Goal: Information Seeking & Learning: Learn about a topic

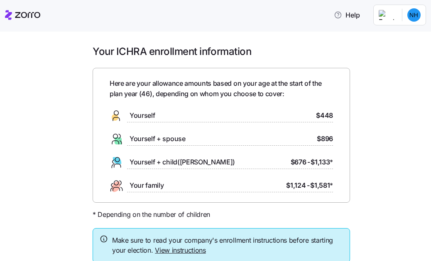
scroll to position [61, 0]
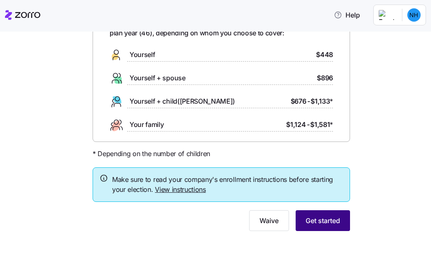
click at [327, 221] on span "Get started" at bounding box center [323, 220] width 34 height 10
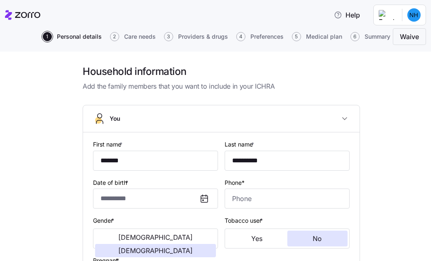
type input "**********"
type input "(765) 284-8251"
type input "US citizen"
type input "Single"
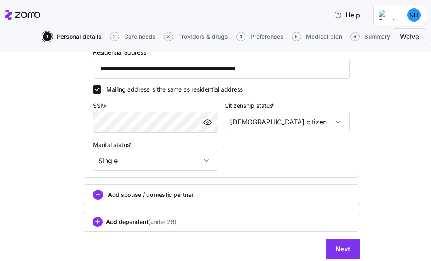
scroll to position [314, 0]
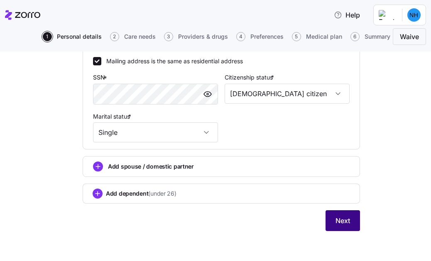
click at [329, 221] on button "Next" at bounding box center [343, 220] width 34 height 21
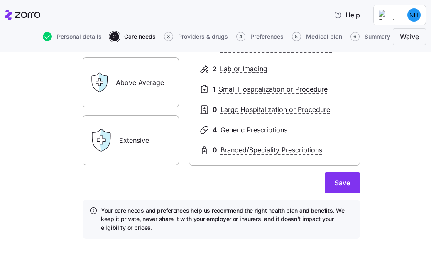
scroll to position [175, 0]
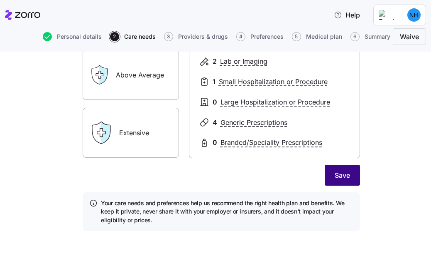
click at [337, 171] on span "Save" at bounding box center [342, 175] width 15 height 10
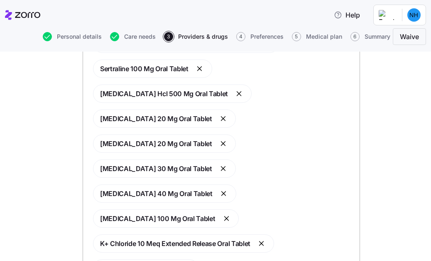
scroll to position [265, 0]
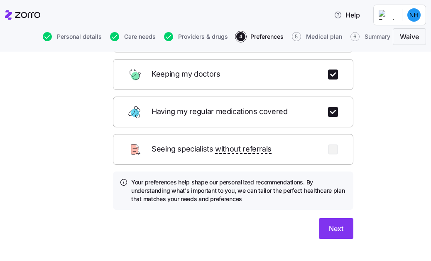
scroll to position [135, 0]
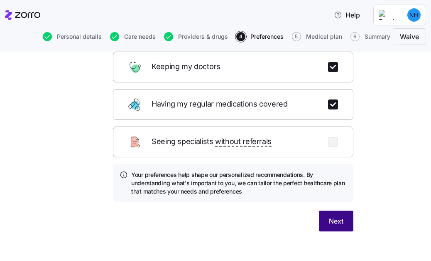
click at [334, 216] on span "Next" at bounding box center [336, 221] width 15 height 10
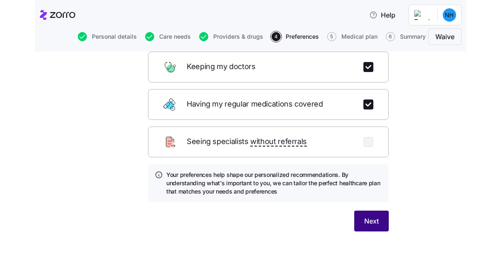
scroll to position [46, 0]
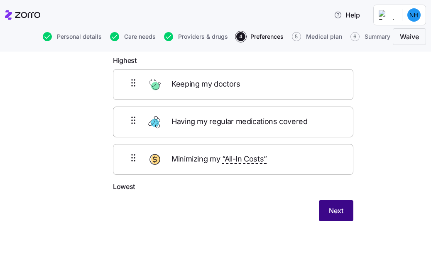
click at [348, 214] on button "Next" at bounding box center [336, 210] width 34 height 21
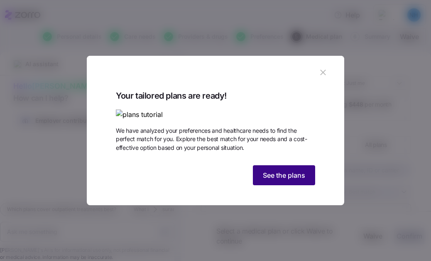
click at [286, 173] on span "See the plans" at bounding box center [284, 175] width 42 height 10
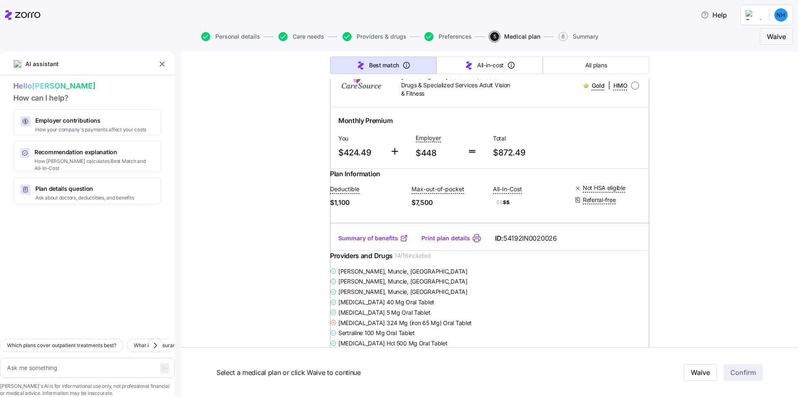
scroll to position [8584, 0]
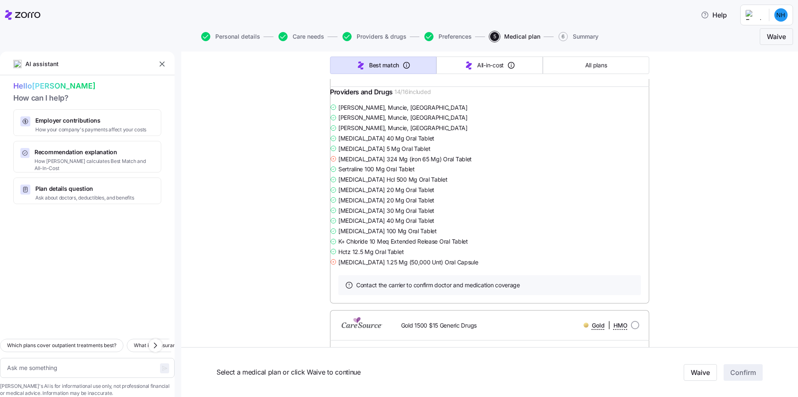
type textarea "x"
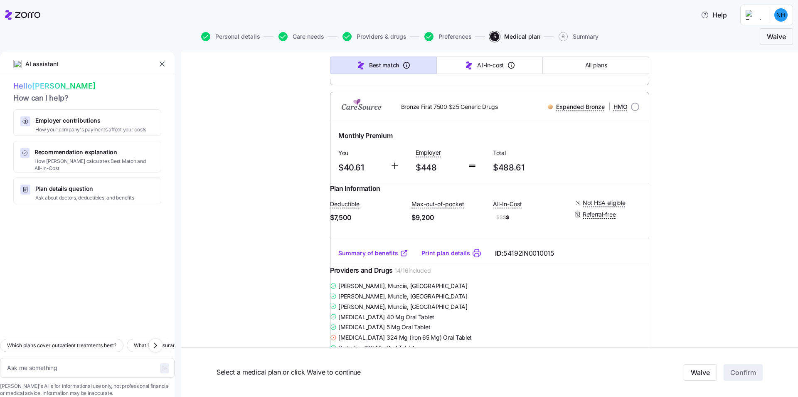
scroll to position [522, 0]
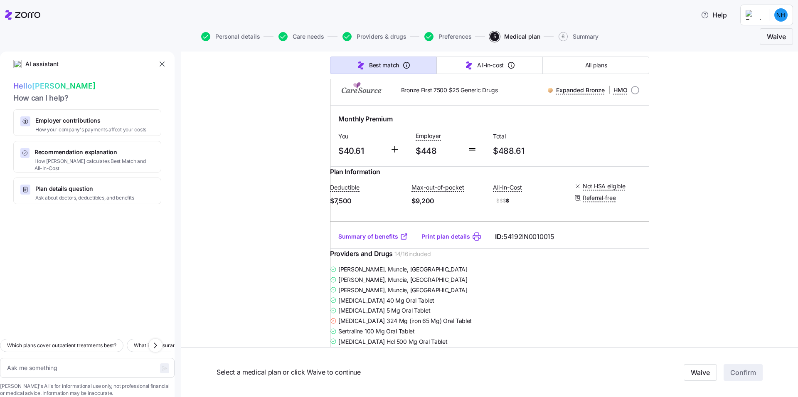
drag, startPoint x: 454, startPoint y: 180, endPoint x: 451, endPoint y: 193, distance: 13.3
click at [431, 167] on div "Monthly Premium You $40.61 Employer $448 Total $488.61" at bounding box center [489, 136] width 319 height 61
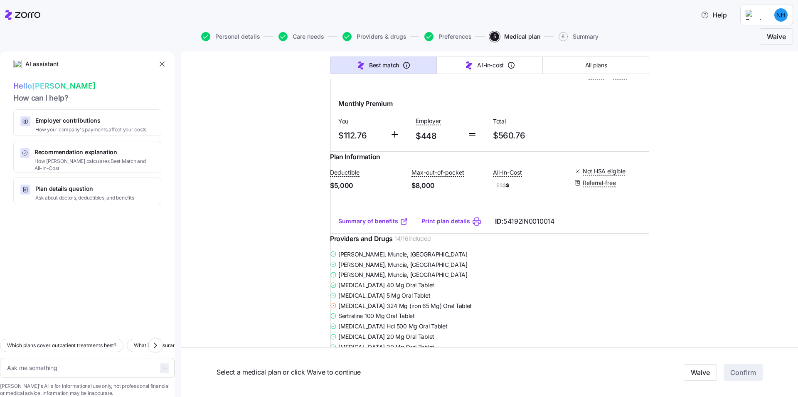
scroll to position [2187, 0]
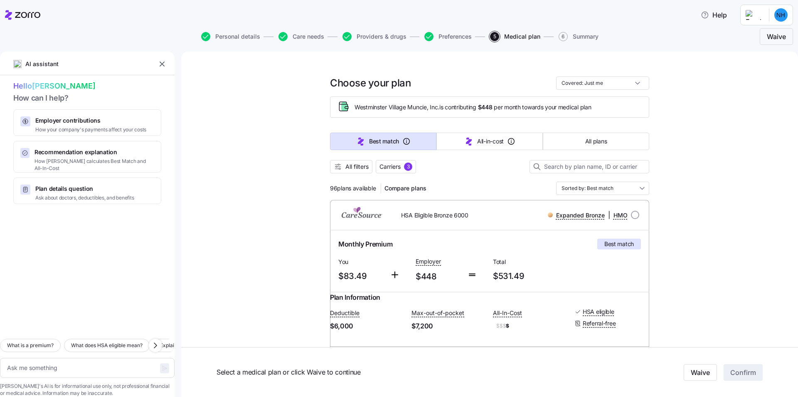
drag, startPoint x: 790, startPoint y: 98, endPoint x: 798, endPoint y: 133, distance: 36.2
click at [798, 133] on div "AI assistant Hello [PERSON_NAME] How can I help? Employer contributions How you…" at bounding box center [399, 224] width 798 height 345
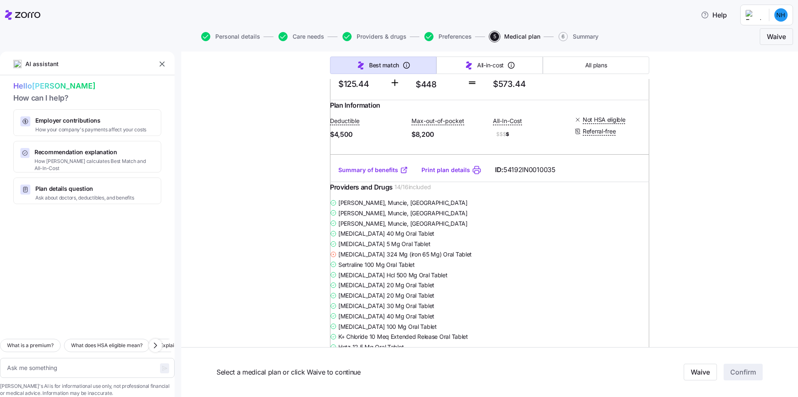
scroll to position [3399, 0]
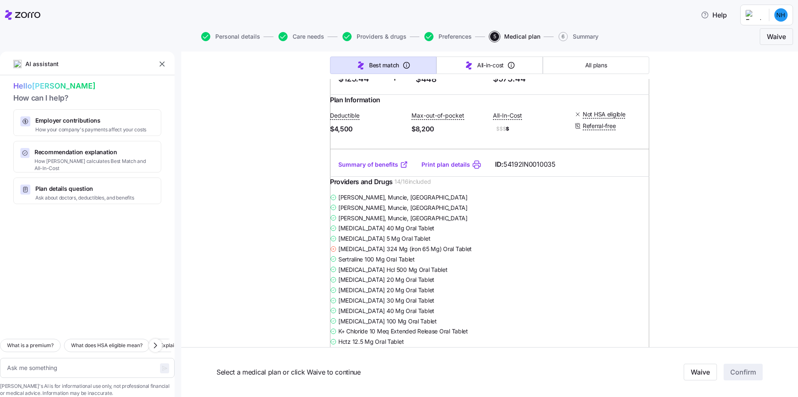
click at [410, 24] on span "Low Deductible Silver 4500 $3 Generic Drugs" at bounding box center [456, 15] width 111 height 17
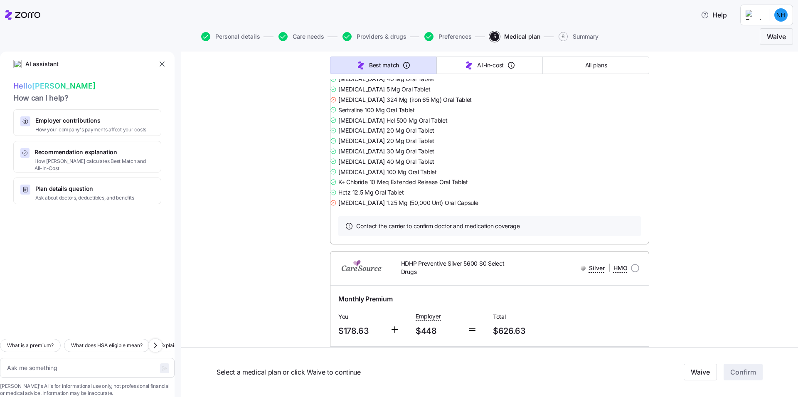
scroll to position [3573, 0]
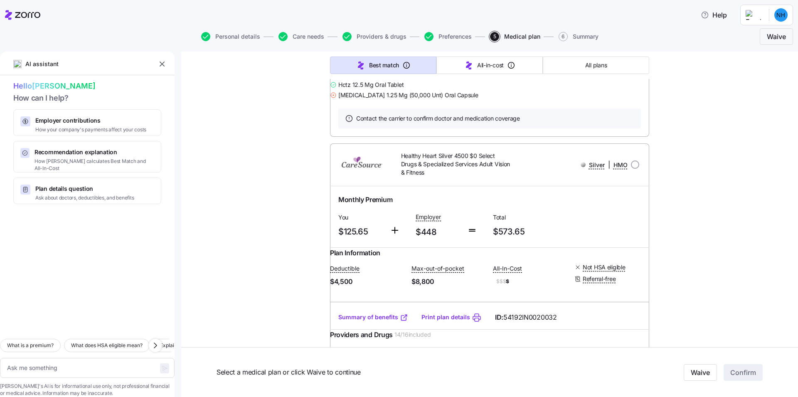
scroll to position [5654, 0]
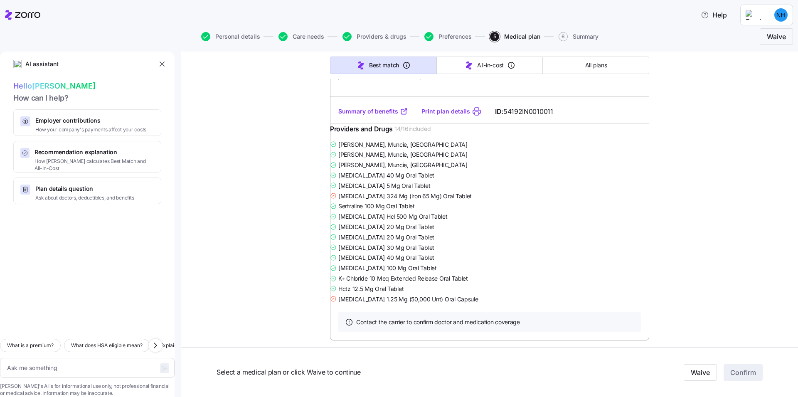
scroll to position [3029, 0]
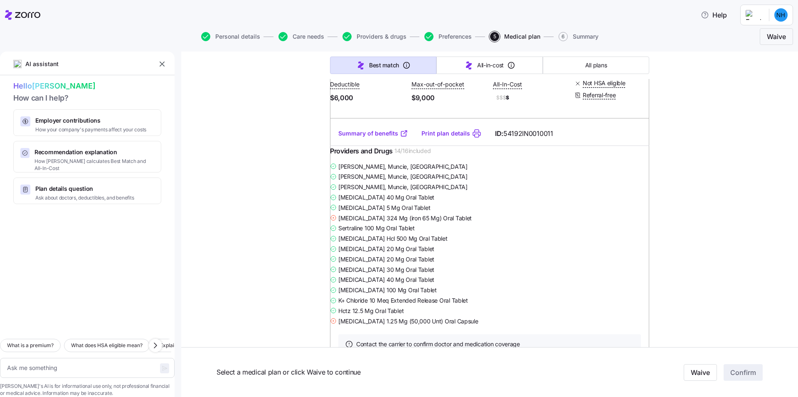
click at [436, 138] on link "Print plan details" at bounding box center [445, 133] width 49 height 8
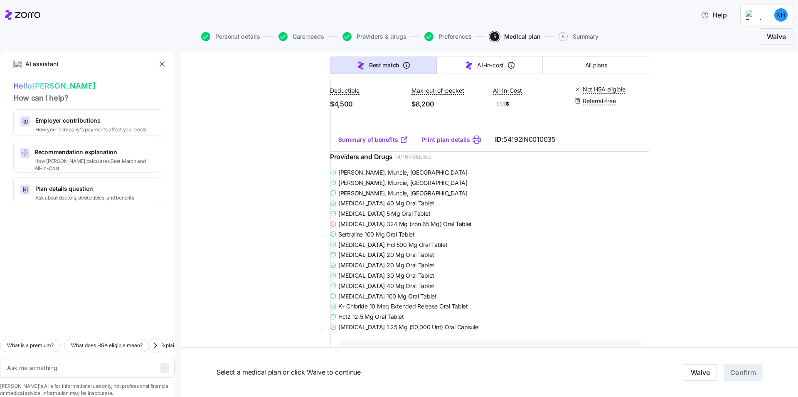
scroll to position [3435, 0]
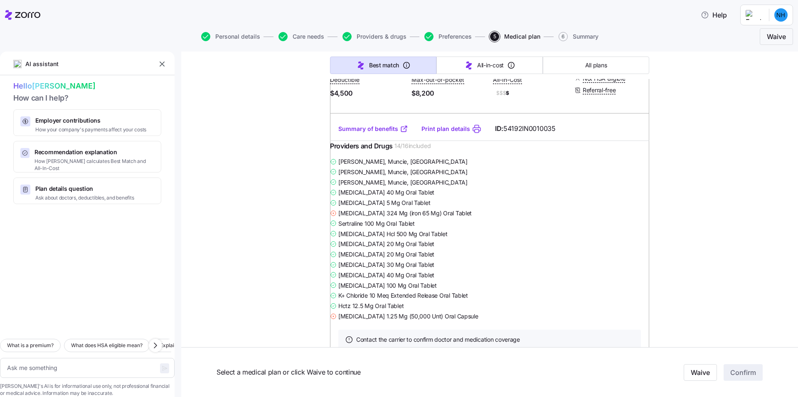
click at [432, 133] on link "Print plan details" at bounding box center [445, 129] width 49 height 8
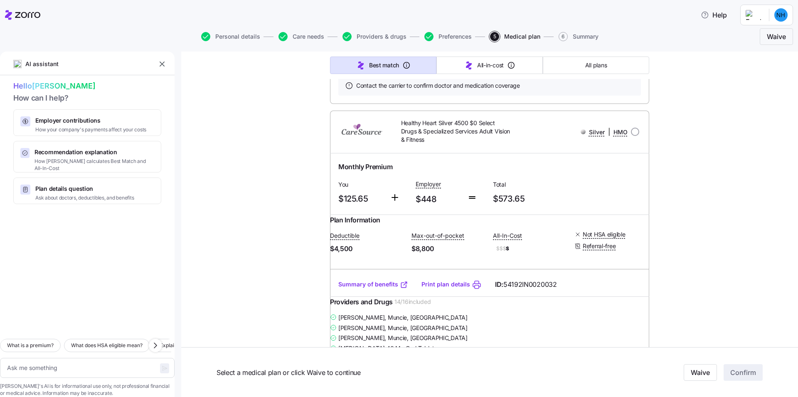
scroll to position [5673, 0]
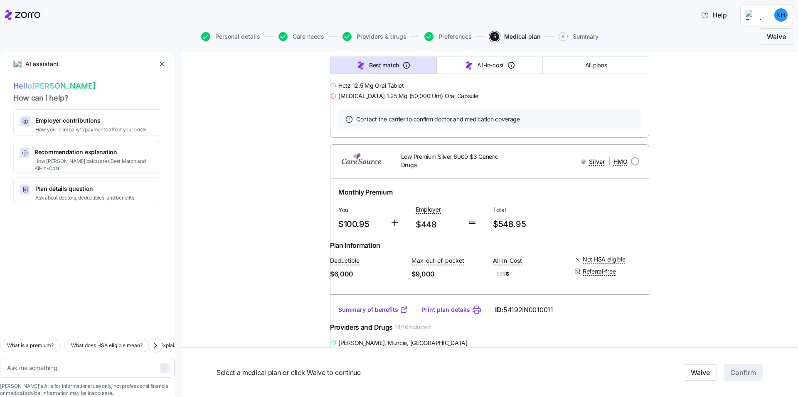
scroll to position [2661, 0]
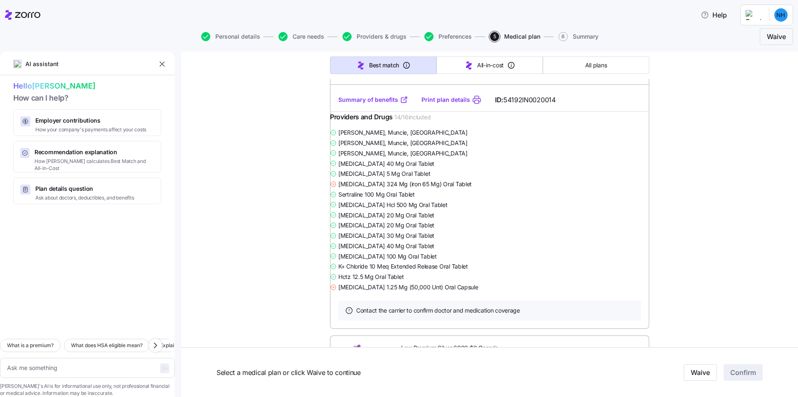
click at [359, 104] on link "Summary of benefits" at bounding box center [373, 100] width 70 height 8
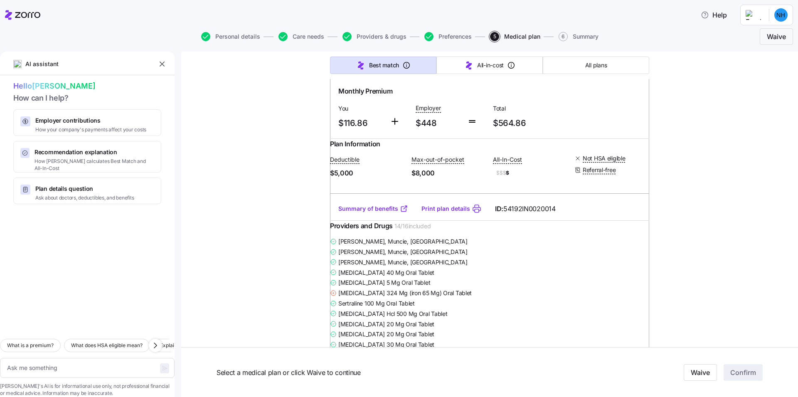
scroll to position [2566, 0]
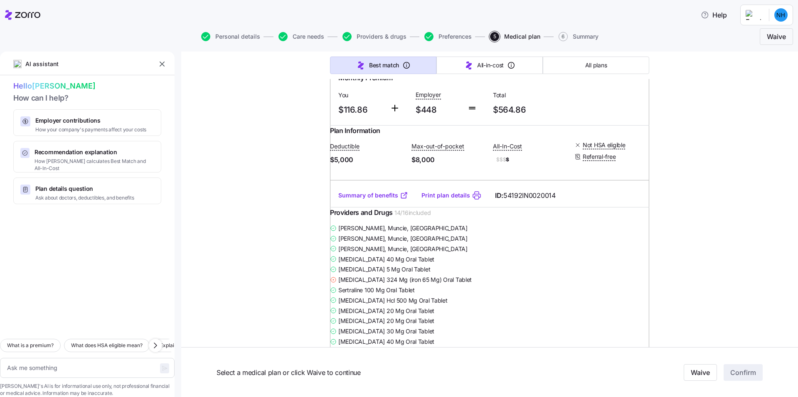
drag, startPoint x: 790, startPoint y: 143, endPoint x: 791, endPoint y: 153, distance: 9.7
click at [791, 153] on div "AI assistant Hello [PERSON_NAME] How can I help? Employer contributions How you…" at bounding box center [399, 224] width 798 height 345
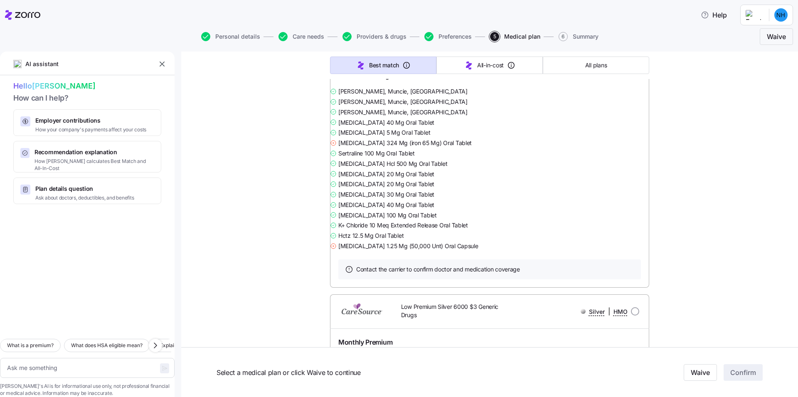
scroll to position [2620, 0]
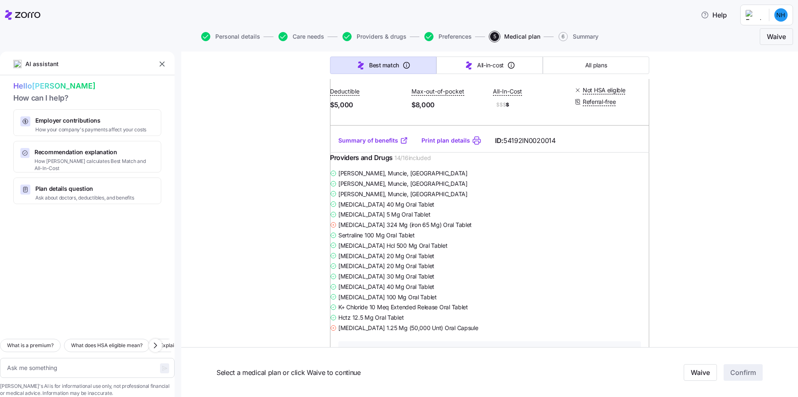
click at [425, 145] on link "Print plan details" at bounding box center [445, 140] width 49 height 8
type textarea "x"
click at [381, 145] on link "Summary of benefits" at bounding box center [373, 140] width 70 height 8
